Goal: Information Seeking & Learning: Check status

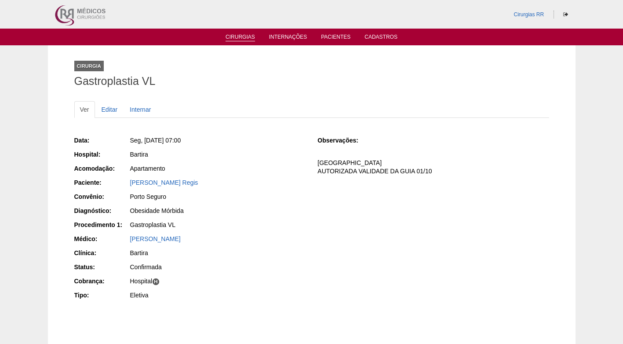
click at [236, 35] on link "Cirurgias" at bounding box center [239, 37] width 29 height 7
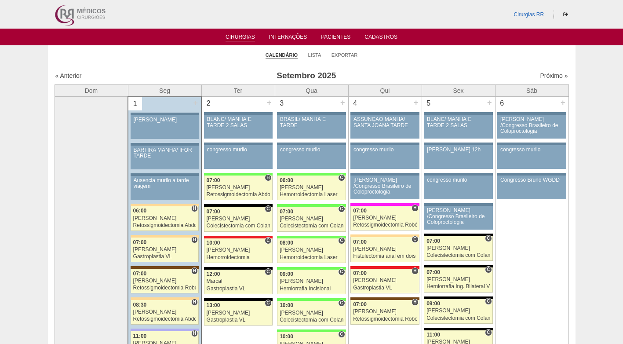
click at [211, 63] on ul "Calendário Lista Exportar" at bounding box center [311, 54] width 527 height 18
click at [221, 61] on ul "Calendário Lista Exportar" at bounding box center [311, 54] width 527 height 18
click at [315, 54] on link "Lista" at bounding box center [314, 55] width 13 height 7
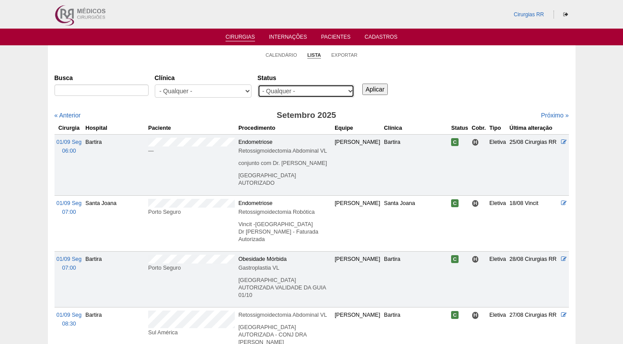
click at [302, 94] on select "- Qualquer - Reservada Confirmada Suspensa Cancelada" at bounding box center [306, 90] width 97 height 13
click at [258, 84] on select "- Qualquer - Reservada Confirmada Suspensa Cancelada" at bounding box center [306, 90] width 97 height 13
click at [309, 90] on select "- Qualquer - Reservada Confirmada Suspensa Cancelada" at bounding box center [306, 90] width 97 height 13
select select "resr"
click at [258, 84] on select "- Qualquer - Reservada Confirmada Suspensa Cancelada" at bounding box center [306, 90] width 97 height 13
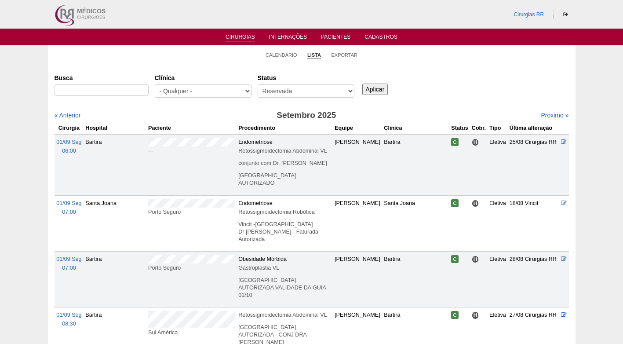
click at [372, 93] on input "Aplicar" at bounding box center [375, 89] width 26 height 11
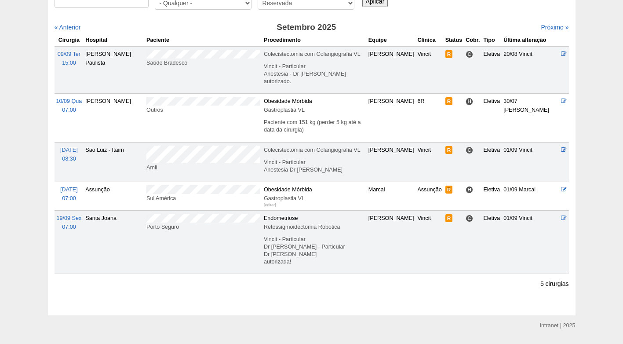
scroll to position [69, 0]
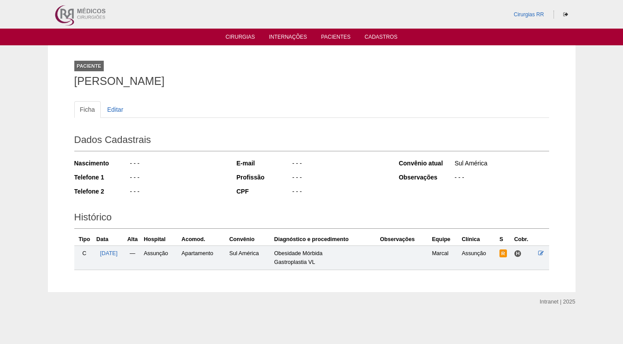
click at [185, 186] on div "Nascimento - - - Telefone 1 - - - Telefone 2 - - -" at bounding box center [149, 180] width 150 height 48
click at [209, 93] on div "Ficha Editar Dados Cadastrais Nascimento - - - Telefone 1 - - - Telefone 2 - - …" at bounding box center [311, 181] width 475 height 178
drag, startPoint x: 253, startPoint y: 79, endPoint x: 65, endPoint y: 82, distance: 187.7
click at [65, 82] on div "Paciente Estevan Marco de Oliveira Joares Ficha Editar Dados Cadastrais Nascime…" at bounding box center [311, 168] width 527 height 247
copy h1 "Estevan Marco de Oliveira Joares"
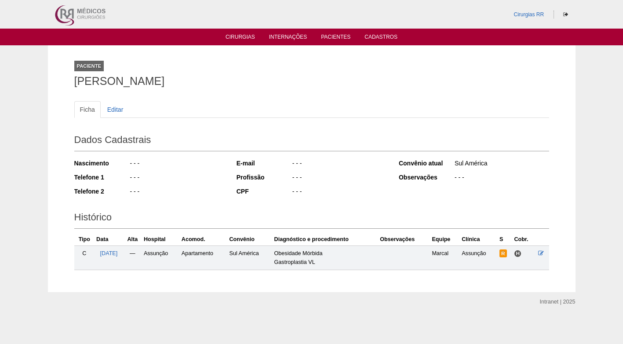
click at [289, 105] on ul "Ficha Editar" at bounding box center [311, 109] width 475 height 17
click at [270, 127] on div "Dados Cadastrais Nascimento - - - Telefone 1 - - - Telefone 2 - - - E-mail - - …" at bounding box center [311, 165] width 475 height 77
click at [276, 64] on div "Paciente Estevan Marco de Oliveira Joares" at bounding box center [311, 72] width 475 height 40
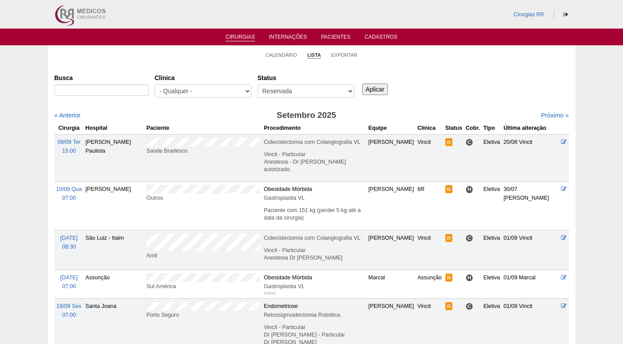
click at [205, 64] on div "Cirurgias Busca Clínica - Qualquer - 6R Alphaville Assunção Bartira Brasil Chri…" at bounding box center [311, 233] width 527 height 339
click at [276, 54] on link "Calendário" at bounding box center [281, 55] width 32 height 7
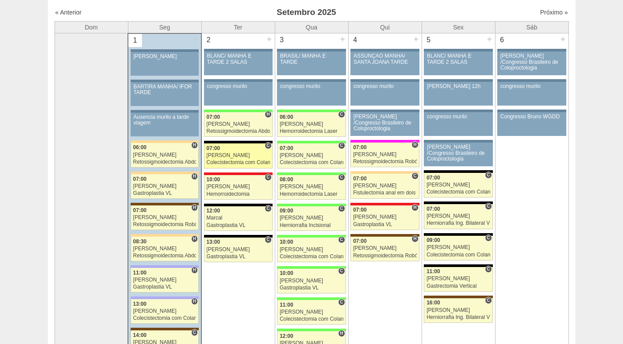
scroll to position [44, 0]
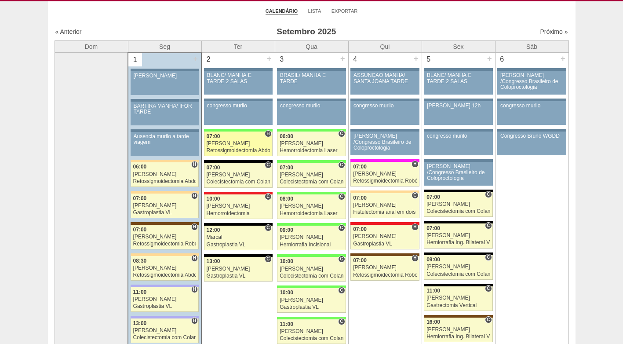
click at [238, 148] on div "Retossigmoidectomia Abdominal VL" at bounding box center [238, 151] width 63 height 6
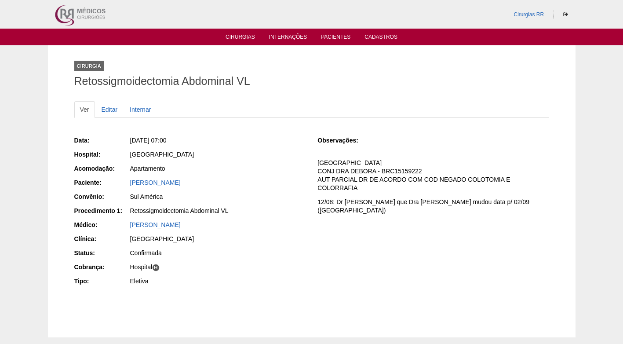
click at [246, 147] on div "Data: Ter, 02/09/2025 - 07:00 Hospital: Brasil Acomodação: Apartamento Paciente…" at bounding box center [189, 212] width 231 height 158
drag, startPoint x: 215, startPoint y: 180, endPoint x: 131, endPoint y: 188, distance: 84.7
click at [131, 188] on div "Mariana Henrique Morales" at bounding box center [217, 183] width 176 height 11
copy link "Mariana Henrique Morales"
click at [257, 167] on div "Apartamento" at bounding box center [217, 168] width 175 height 9
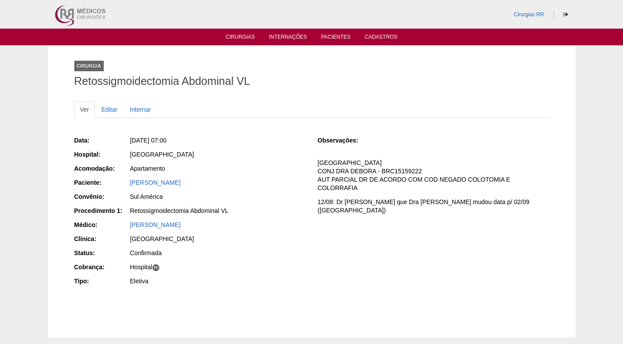
click at [247, 156] on div "[GEOGRAPHIC_DATA]" at bounding box center [217, 154] width 175 height 9
drag, startPoint x: 303, startPoint y: 147, endPoint x: 346, endPoint y: 158, distance: 44.6
click at [305, 147] on div "Data: Ter, 02/09/2025 - 07:00 Hospital: Brasil Acomodação: Apartamento Paciente…" at bounding box center [311, 212] width 475 height 158
drag, startPoint x: 422, startPoint y: 180, endPoint x: 344, endPoint y: 184, distance: 78.3
click at [423, 181] on p "FATURADO HOSPITAL CONJ DRA DEBORA - BRC15159222 AUT PARCIAL DR DE ACORDO COM CO…" at bounding box center [432, 175] width 231 height 33
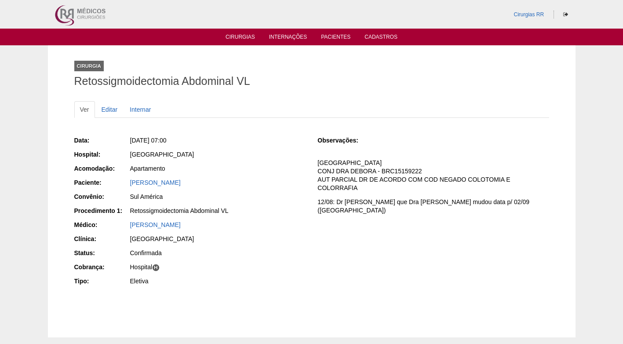
click at [264, 142] on div "Ter, 02/09/2025 - 07:00" at bounding box center [217, 140] width 175 height 9
click at [207, 102] on ul "Ver Editar Internar" at bounding box center [311, 109] width 475 height 17
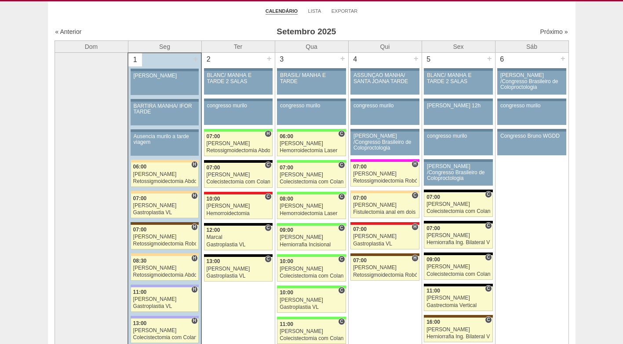
scroll to position [44, 0]
